Goal: Check status: Check status

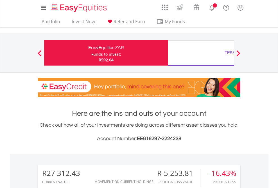
scroll to position [54, 88]
click at [91, 53] on div "Funds to invest:" at bounding box center [106, 55] width 30 height 6
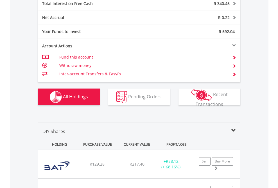
scroll to position [647, 0]
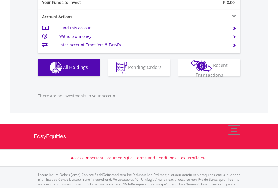
scroll to position [556, 0]
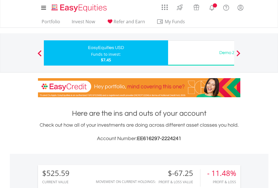
scroll to position [54, 88]
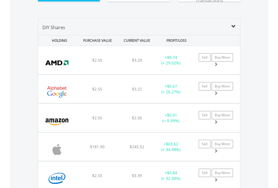
scroll to position [625, 0]
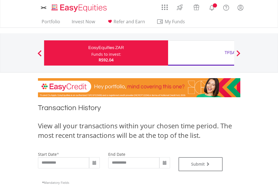
type input "**********"
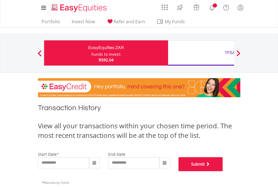
click at [223, 172] on button "Submit" at bounding box center [200, 165] width 44 height 14
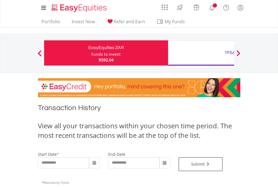
click at [201, 53] on div "TFSA" at bounding box center [229, 53] width 117 height 8
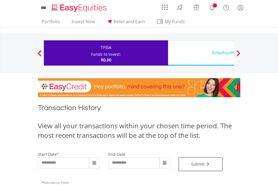
type input "**********"
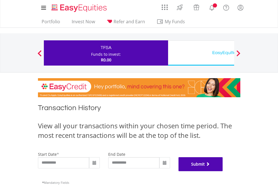
click at [223, 172] on button "Submit" at bounding box center [200, 165] width 44 height 14
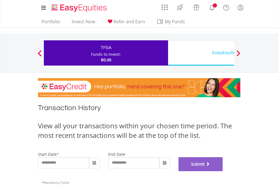
scroll to position [228, 0]
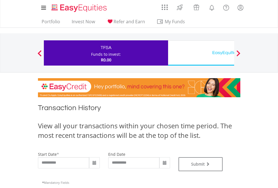
click at [201, 53] on div "EasyEquities USD" at bounding box center [229, 53] width 117 height 8
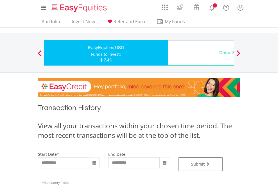
type input "**********"
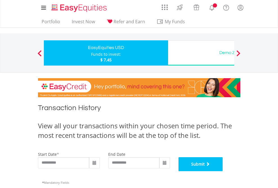
click at [223, 172] on button "Submit" at bounding box center [200, 165] width 44 height 14
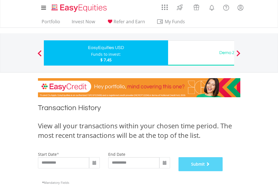
scroll to position [228, 0]
